Goal: Register for event/course

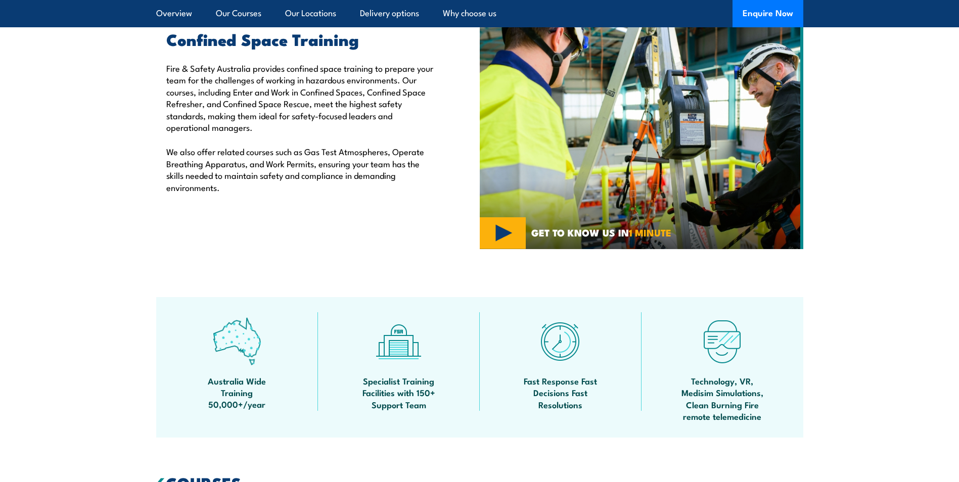
scroll to position [101, 0]
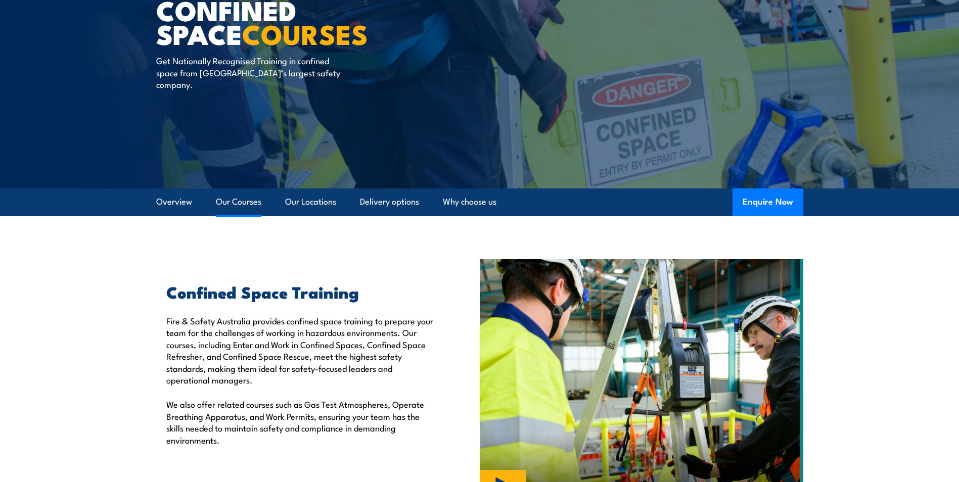
click at [241, 203] on link "Our Courses" at bounding box center [238, 202] width 45 height 27
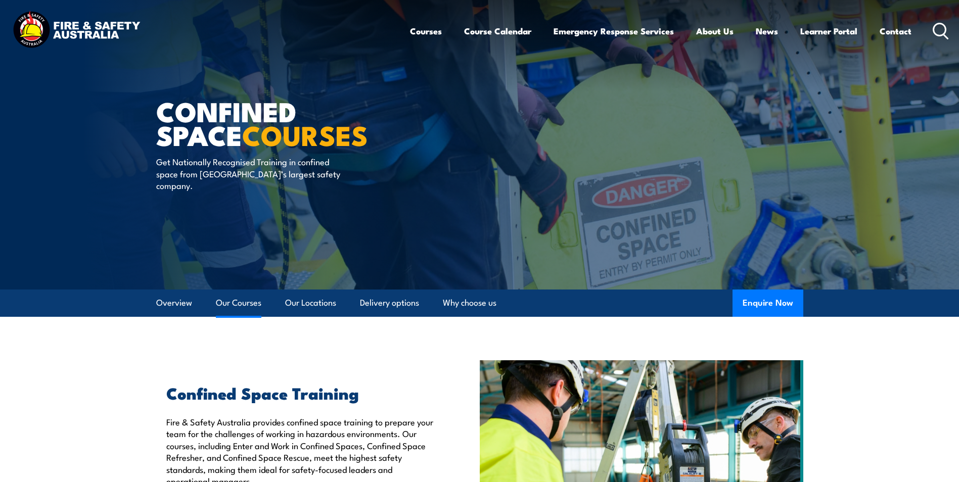
click at [251, 304] on link "Our Courses" at bounding box center [238, 303] width 45 height 27
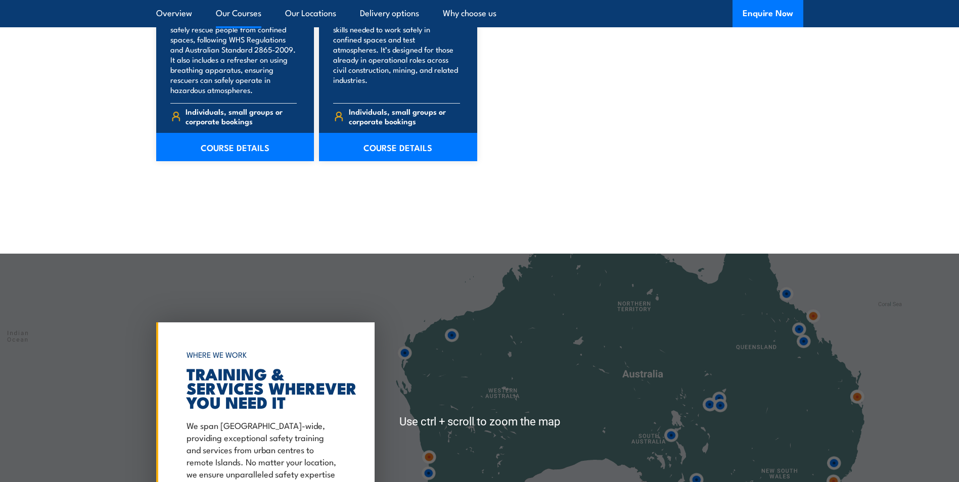
scroll to position [1424, 0]
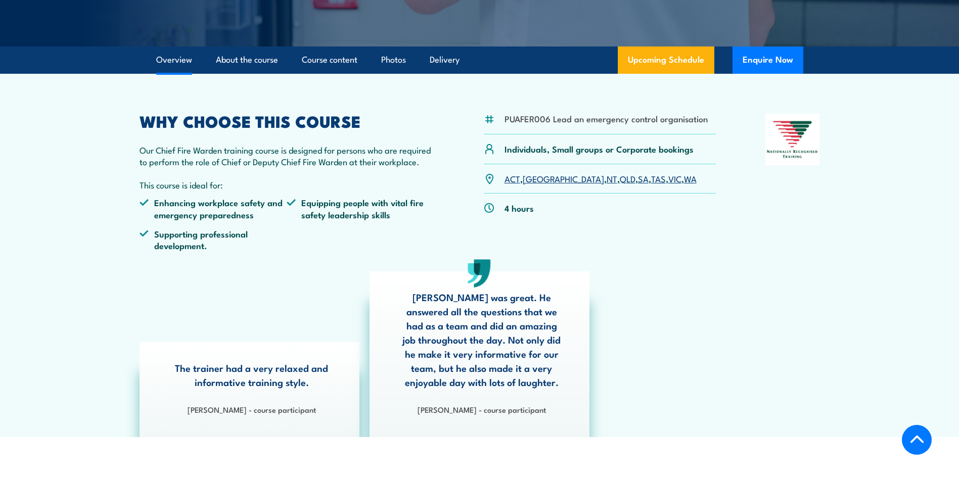
scroll to position [253, 0]
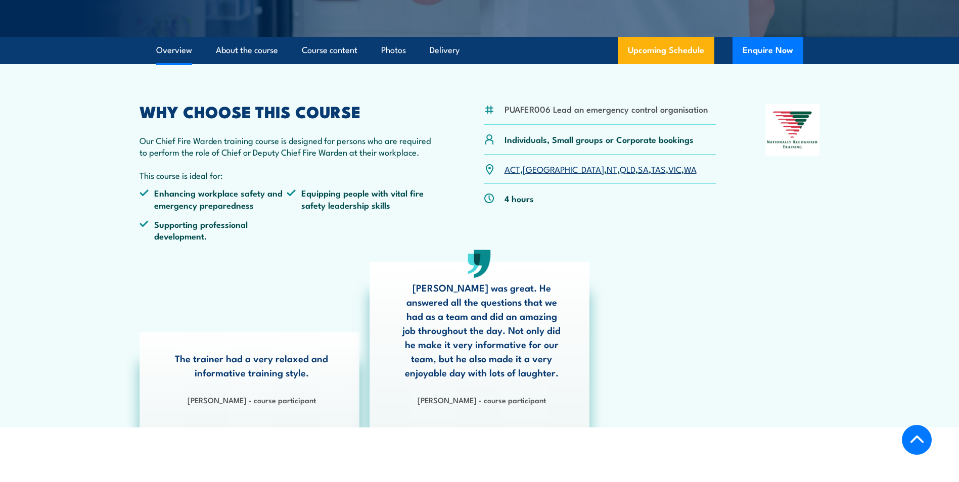
click at [620, 171] on link "QLD" at bounding box center [628, 169] width 16 height 12
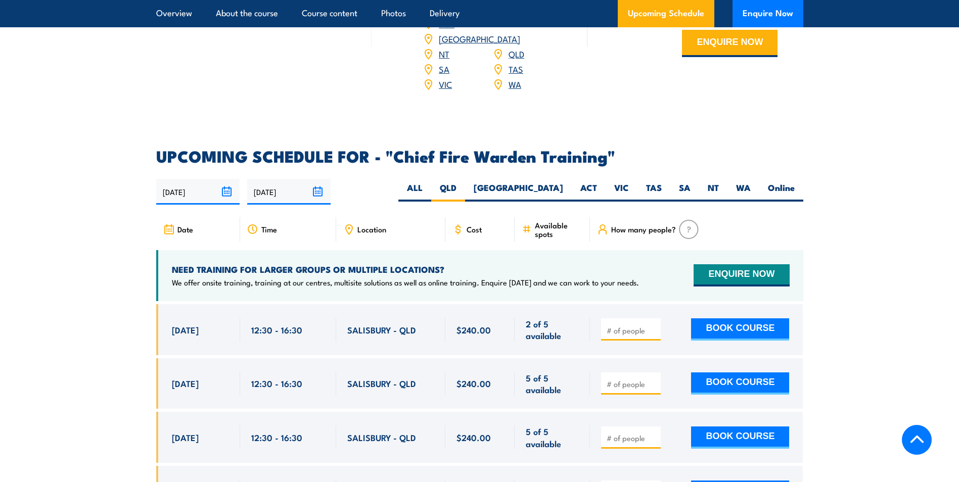
scroll to position [1651, 0]
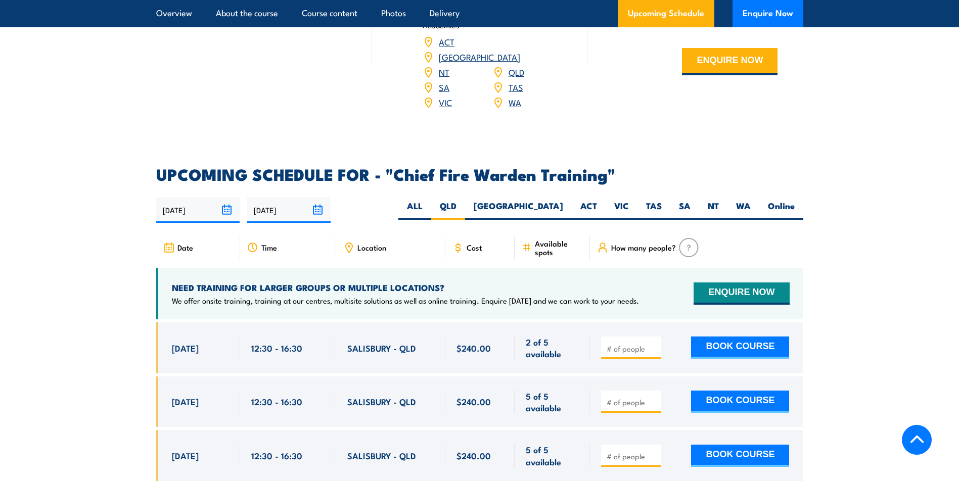
click at [350, 246] on icon at bounding box center [349, 247] width 2 height 2
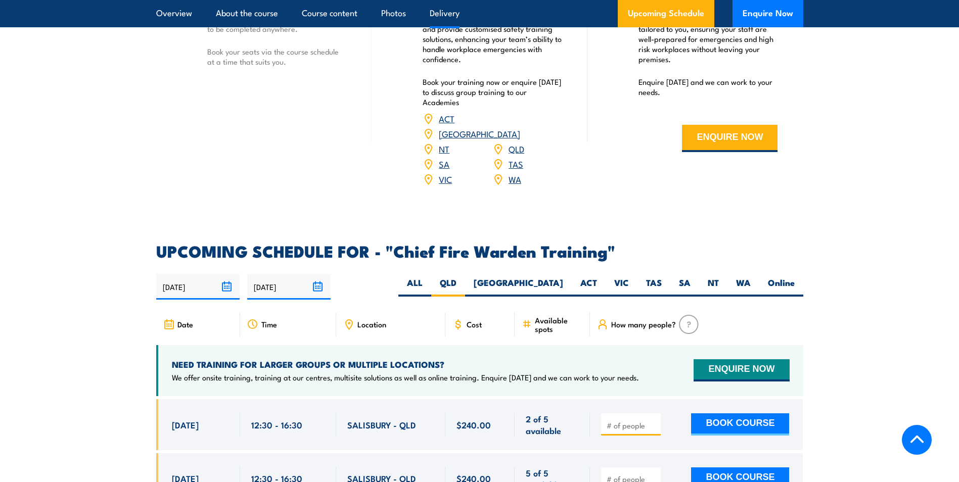
scroll to position [1550, 0]
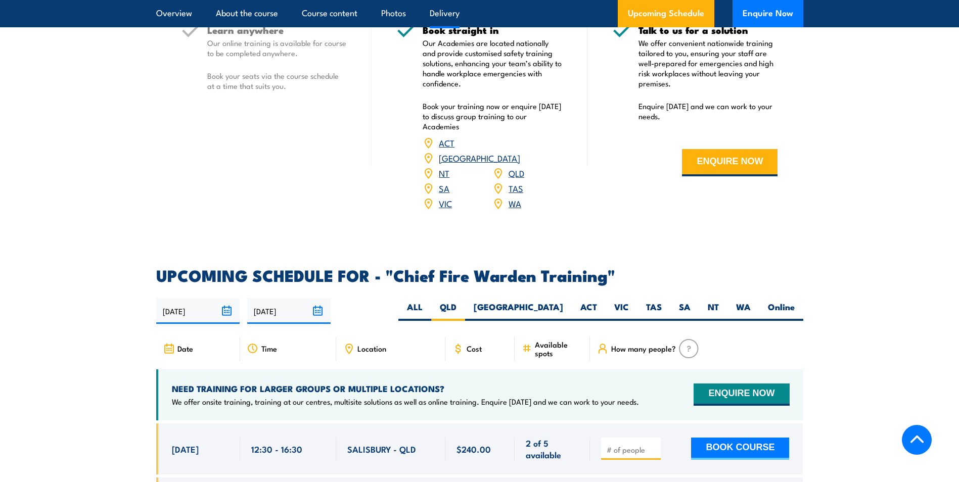
click at [515, 182] on link "TAS" at bounding box center [515, 188] width 15 height 12
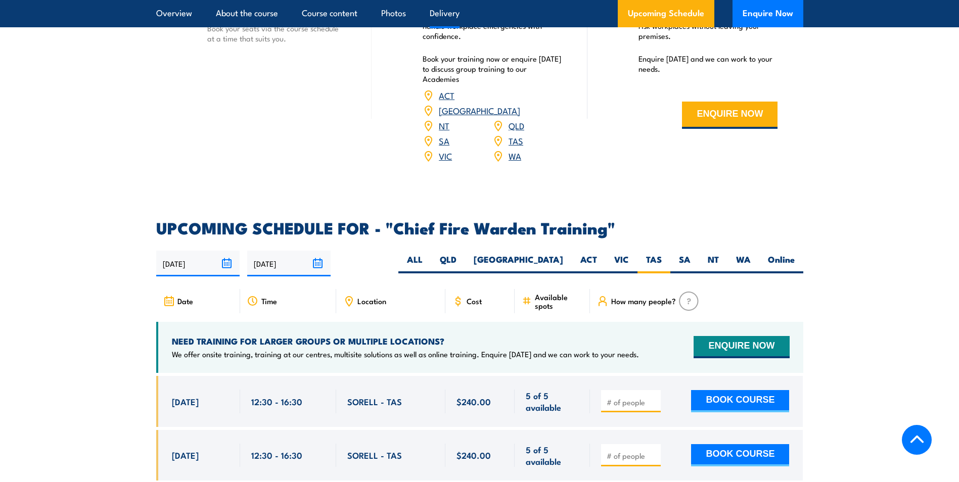
scroll to position [1500, 0]
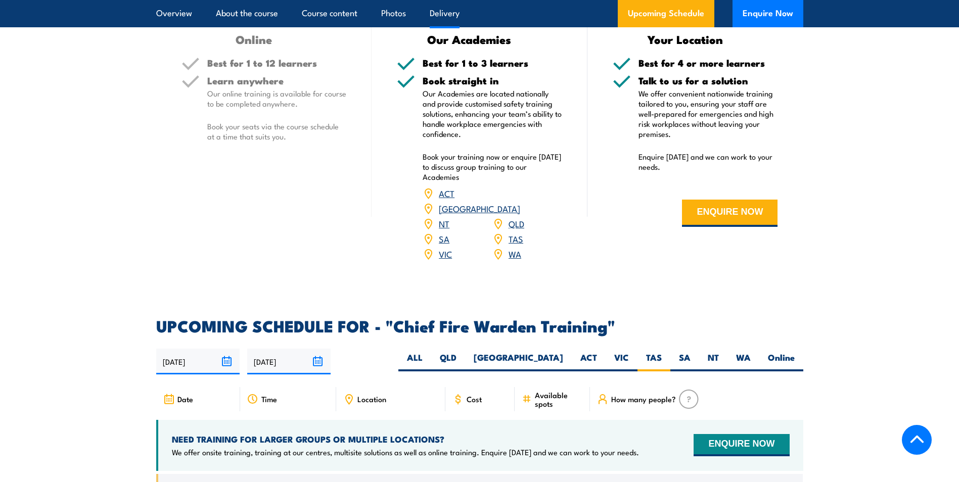
click at [517, 217] on link "QLD" at bounding box center [516, 223] width 16 height 12
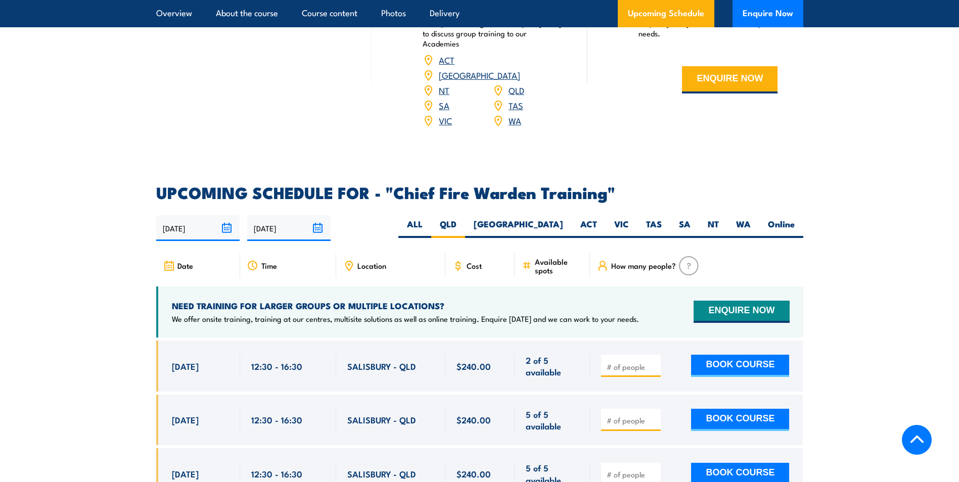
scroll to position [1803, 0]
